Goal: Task Accomplishment & Management: Use online tool/utility

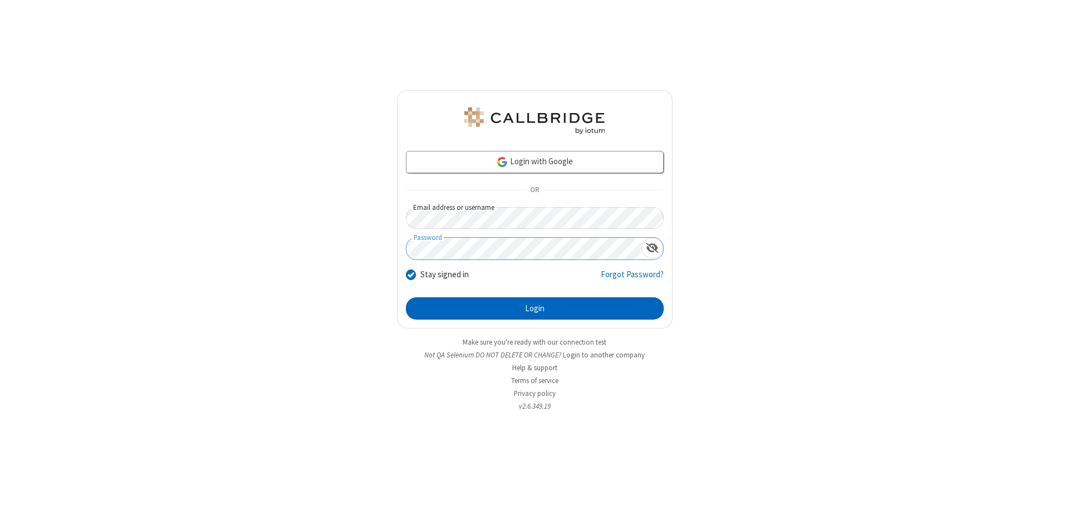
click at [535, 309] on button "Login" at bounding box center [535, 308] width 258 height 22
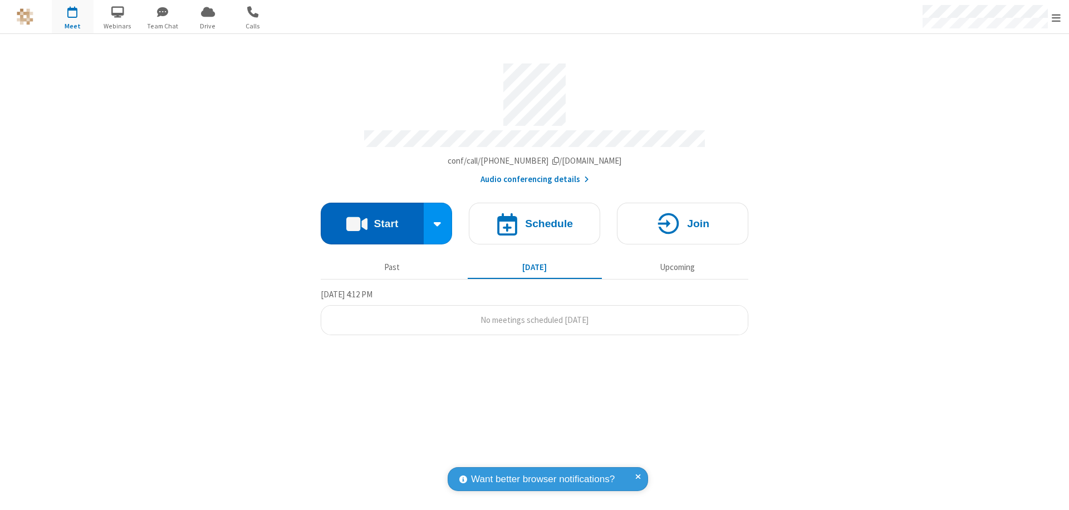
click at [372, 218] on button "Start" at bounding box center [372, 224] width 103 height 42
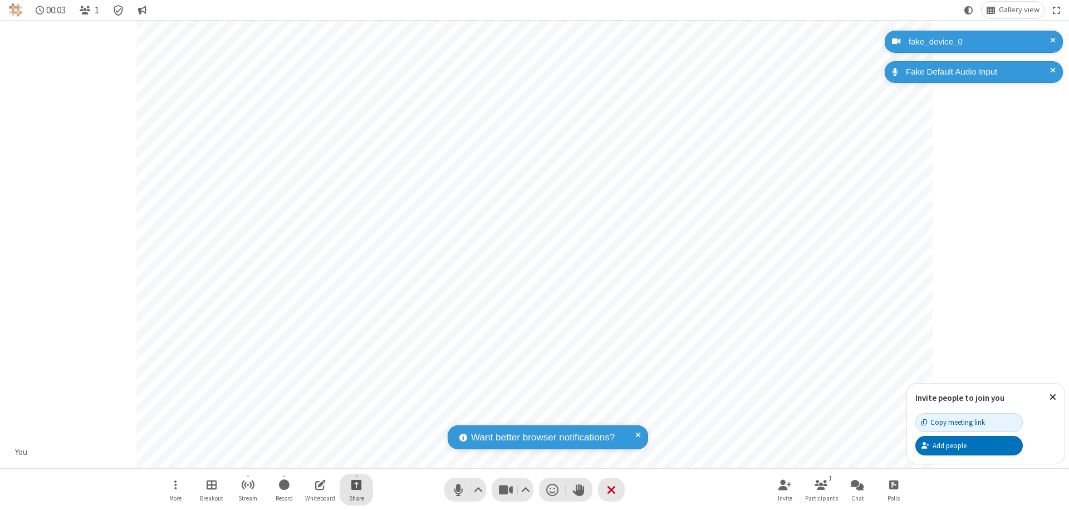
click at [356, 484] on span "Start sharing" at bounding box center [356, 485] width 11 height 14
click at [311, 458] on span "Share my screen" at bounding box center [311, 458] width 13 height 9
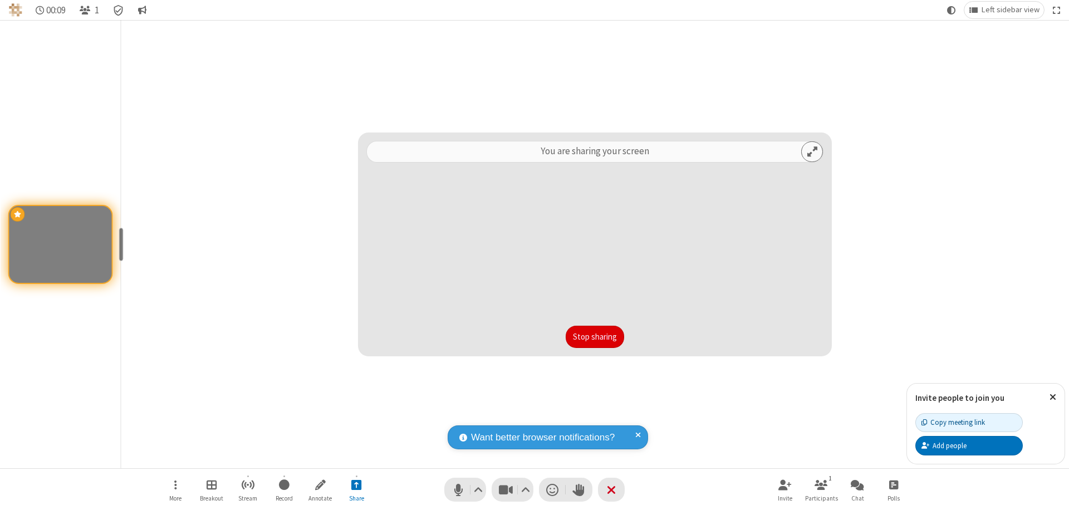
click at [595, 337] on button "Stop sharing" at bounding box center [595, 337] width 58 height 22
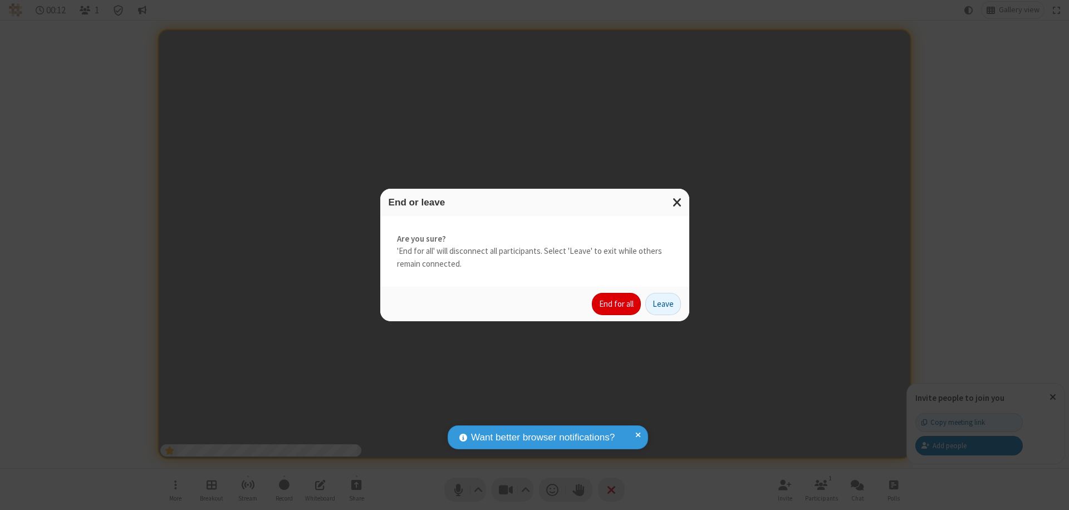
click at [617, 304] on button "End for all" at bounding box center [616, 304] width 49 height 22
